Goal: Task Accomplishment & Management: Use online tool/utility

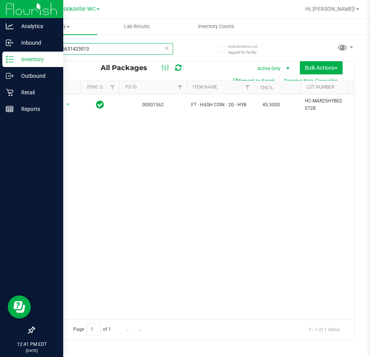
drag, startPoint x: 130, startPoint y: 46, endPoint x: 0, endPoint y: 55, distance: 130.6
click at [0, 55] on div "Analytics Inbound Inventory Outbound Retail Reports 12:41 PM EDT [DATE] 08/26 B…" at bounding box center [185, 178] width 370 height 357
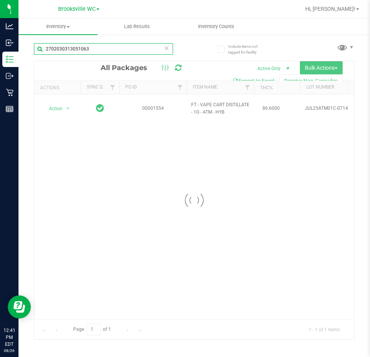
type input "2702030313051063"
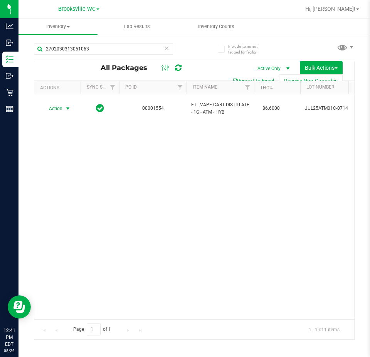
click at [62, 105] on span "Action" at bounding box center [52, 108] width 21 height 11
click at [66, 191] on li "Unlock package" at bounding box center [66, 197] width 49 height 12
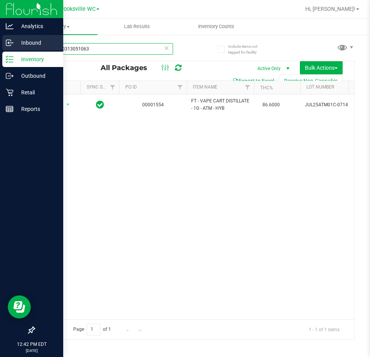
drag, startPoint x: 107, startPoint y: 52, endPoint x: 0, endPoint y: 39, distance: 107.5
click at [0, 39] on div "Analytics Inbound Inventory Outbound Retail Reports 12:42 PM EDT [DATE] 08/26 B…" at bounding box center [185, 178] width 370 height 357
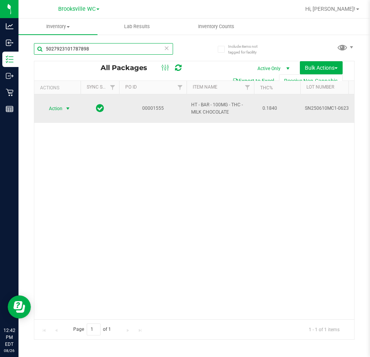
type input "5027923101787898"
click at [50, 103] on span "Action" at bounding box center [52, 108] width 21 height 11
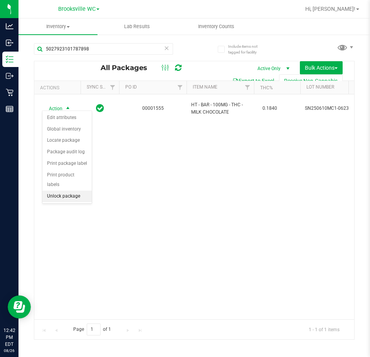
click at [57, 191] on li "Unlock package" at bounding box center [66, 197] width 49 height 12
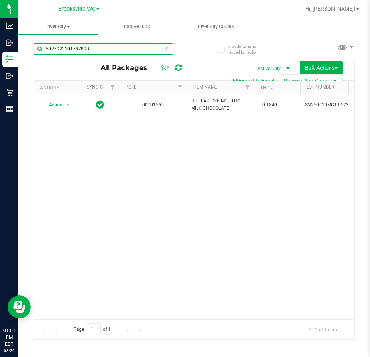
click at [111, 54] on input "5027923101787898" at bounding box center [103, 49] width 139 height 12
type input "5"
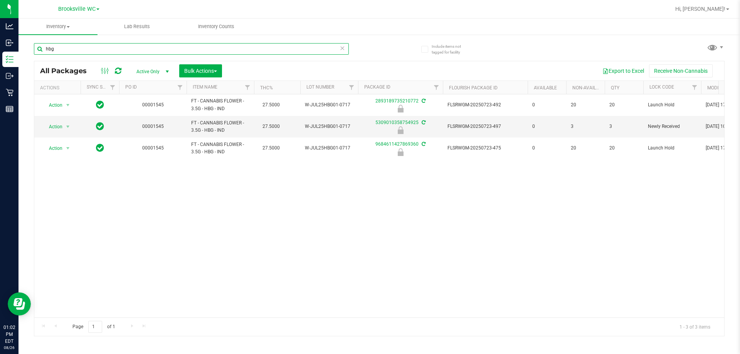
drag, startPoint x: 236, startPoint y: 46, endPoint x: 0, endPoint y: -47, distance: 253.8
click at [0, 0] on html "Analytics Inbound Inventory Outbound Retail Reports 01:02 PM EDT [DATE] 08/26 B…" at bounding box center [370, 177] width 740 height 354
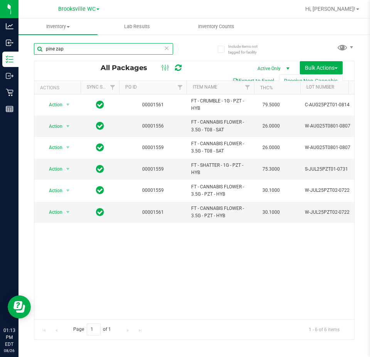
drag, startPoint x: 112, startPoint y: 45, endPoint x: -370, endPoint y: -44, distance: 490.0
click at [0, 0] on html "Analytics Inbound Inventory Outbound Retail Reports 01:13 PM EDT [DATE] 08/26 B…" at bounding box center [185, 178] width 370 height 357
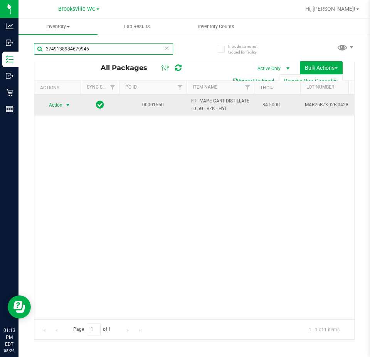
type input "3749138984679946"
click at [57, 102] on span "Action" at bounding box center [52, 105] width 21 height 11
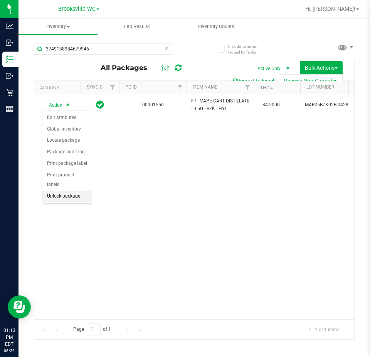
click at [59, 191] on li "Unlock package" at bounding box center [66, 197] width 49 height 12
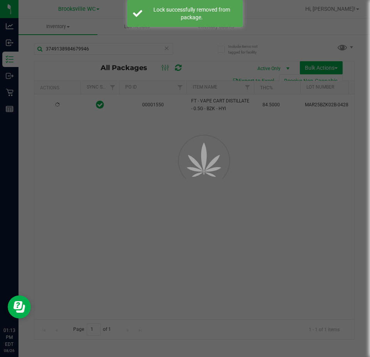
click at [91, 49] on div at bounding box center [185, 178] width 370 height 357
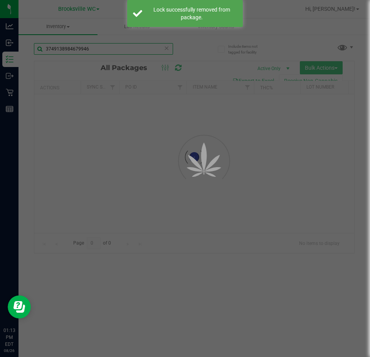
click at [103, 49] on input "3749138984679946" at bounding box center [103, 49] width 139 height 12
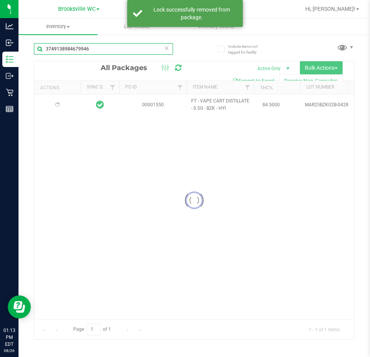
drag, startPoint x: 103, startPoint y: 49, endPoint x: 98, endPoint y: 49, distance: 5.0
click at [98, 49] on input "3749138984679946" at bounding box center [103, 49] width 139 height 12
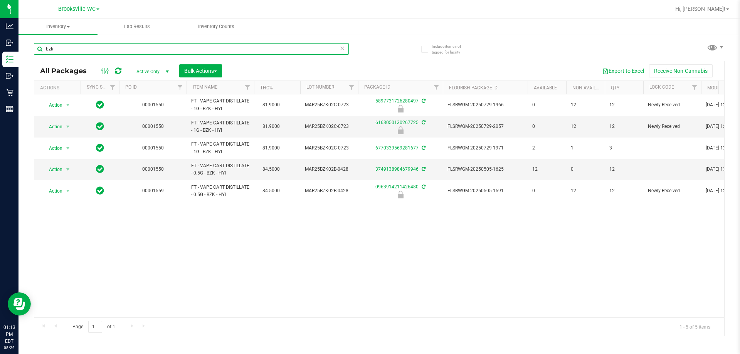
drag, startPoint x: 276, startPoint y: 48, endPoint x: 0, endPoint y: -47, distance: 292.1
click at [0, 0] on html "Analytics Inbound Inventory Outbound Retail Reports 01:13 PM EDT [DATE] 08/26 B…" at bounding box center [370, 177] width 740 height 354
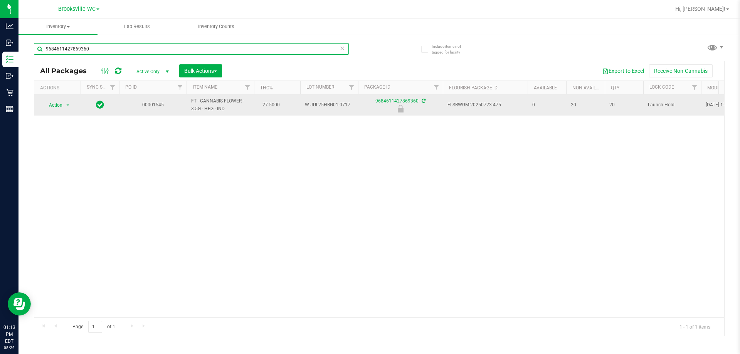
type input "9684611427869360"
click at [62, 105] on span "Action" at bounding box center [52, 105] width 21 height 11
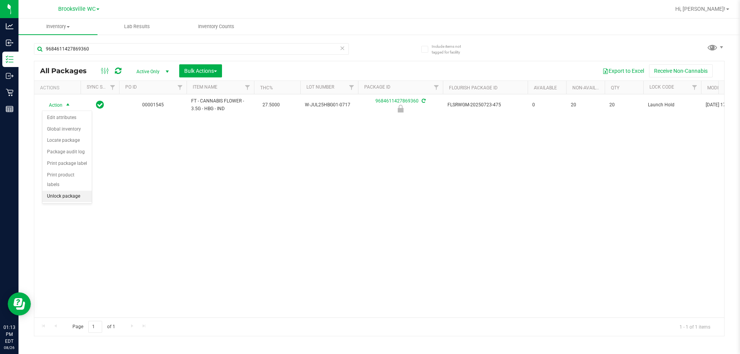
click at [76, 192] on li "Unlock package" at bounding box center [66, 197] width 49 height 12
